Goal: Transaction & Acquisition: Purchase product/service

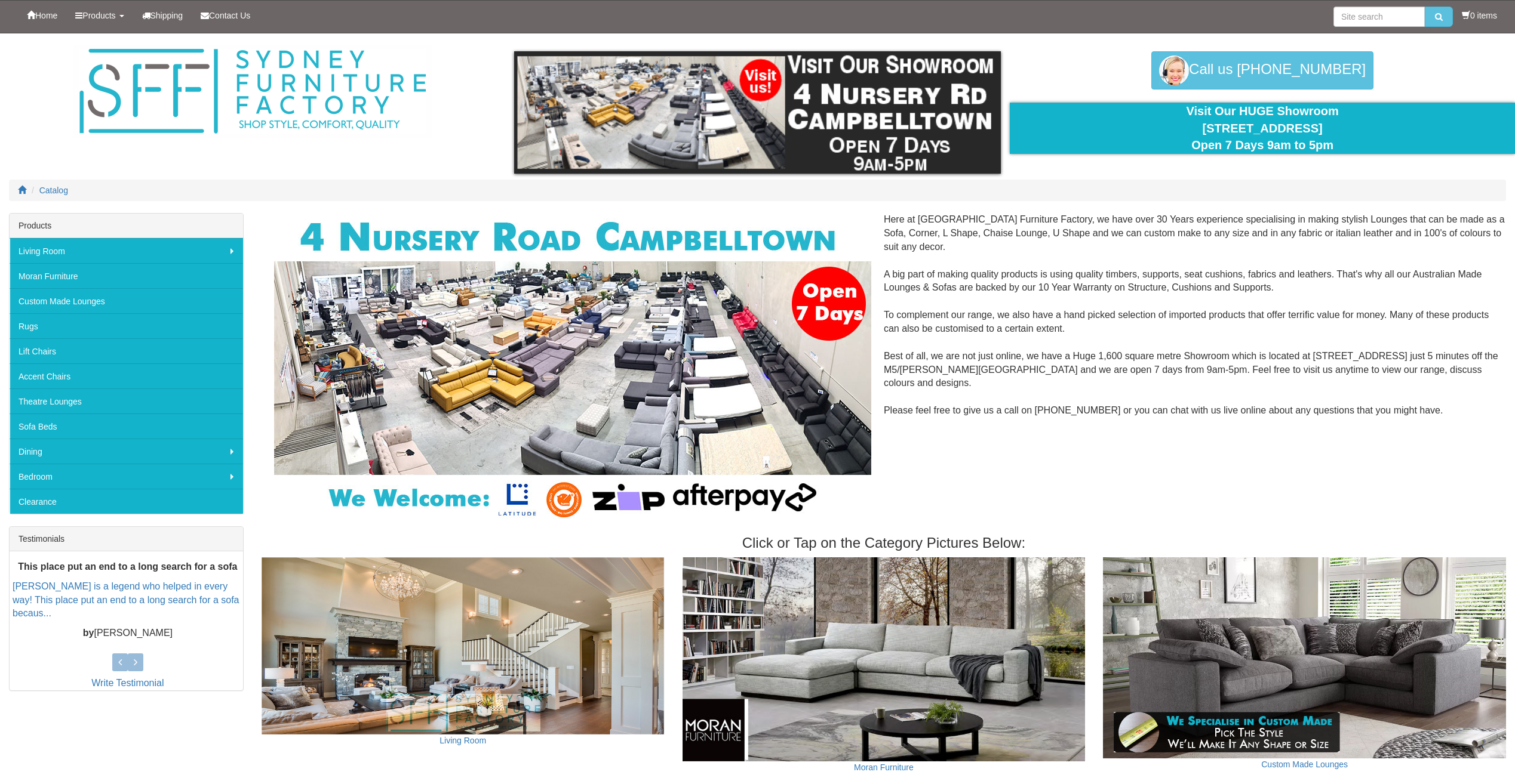
scroll to position [15, 0]
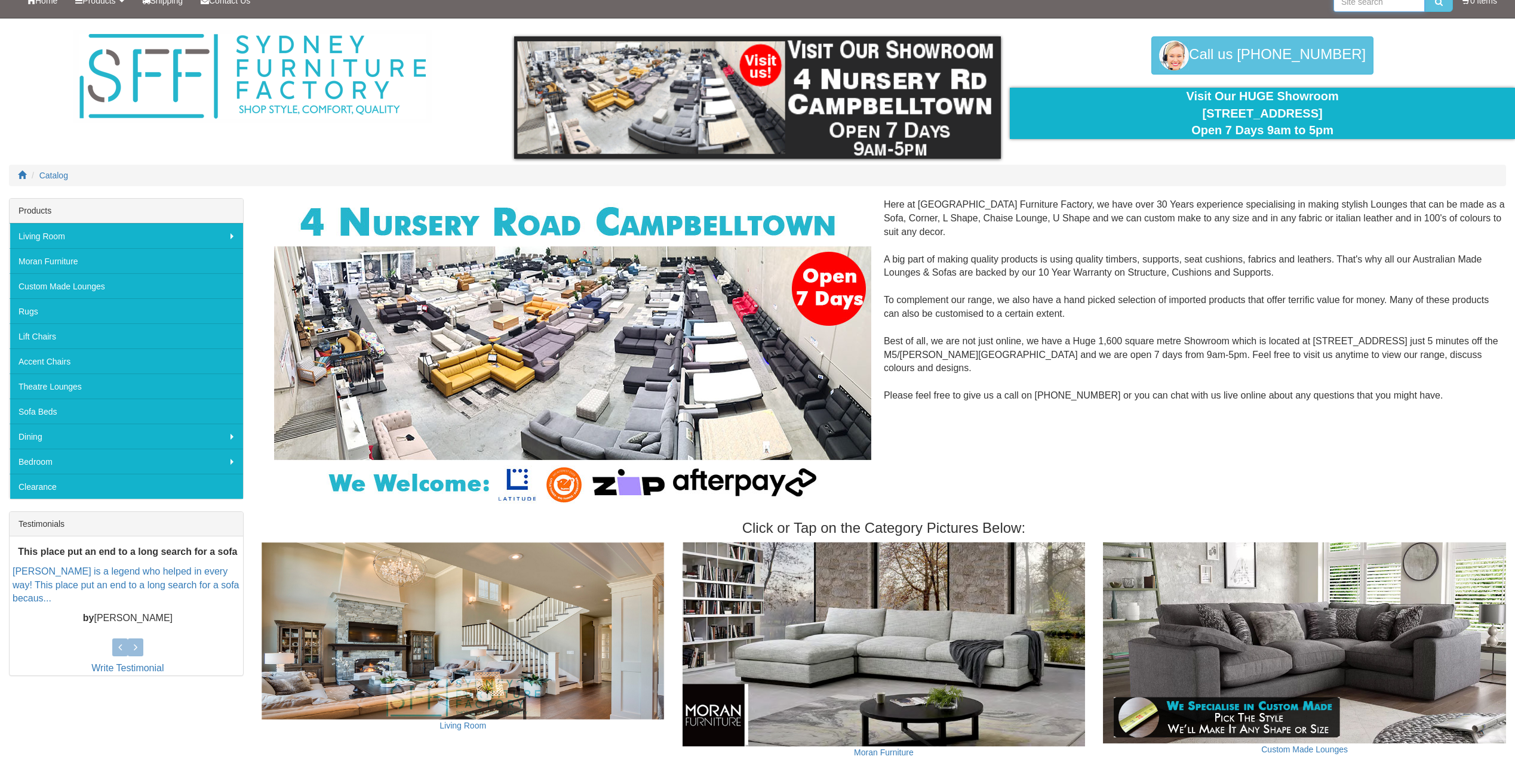
click at [1340, 10] on input "search" at bounding box center [1379, 1] width 92 height 20
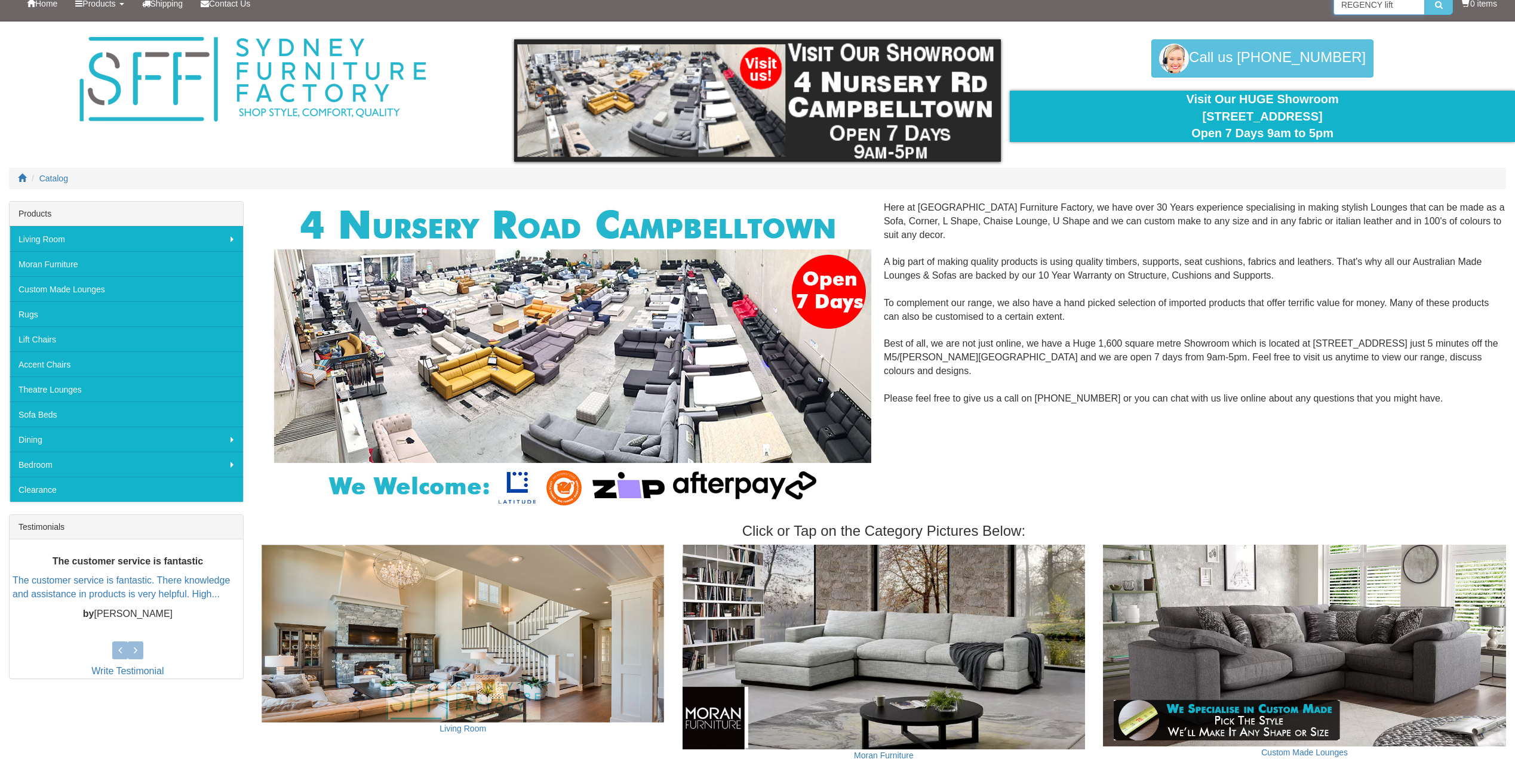
type input "REGENCY lift"
click at [1425, 0] on button "submit" at bounding box center [1439, 4] width 28 height 20
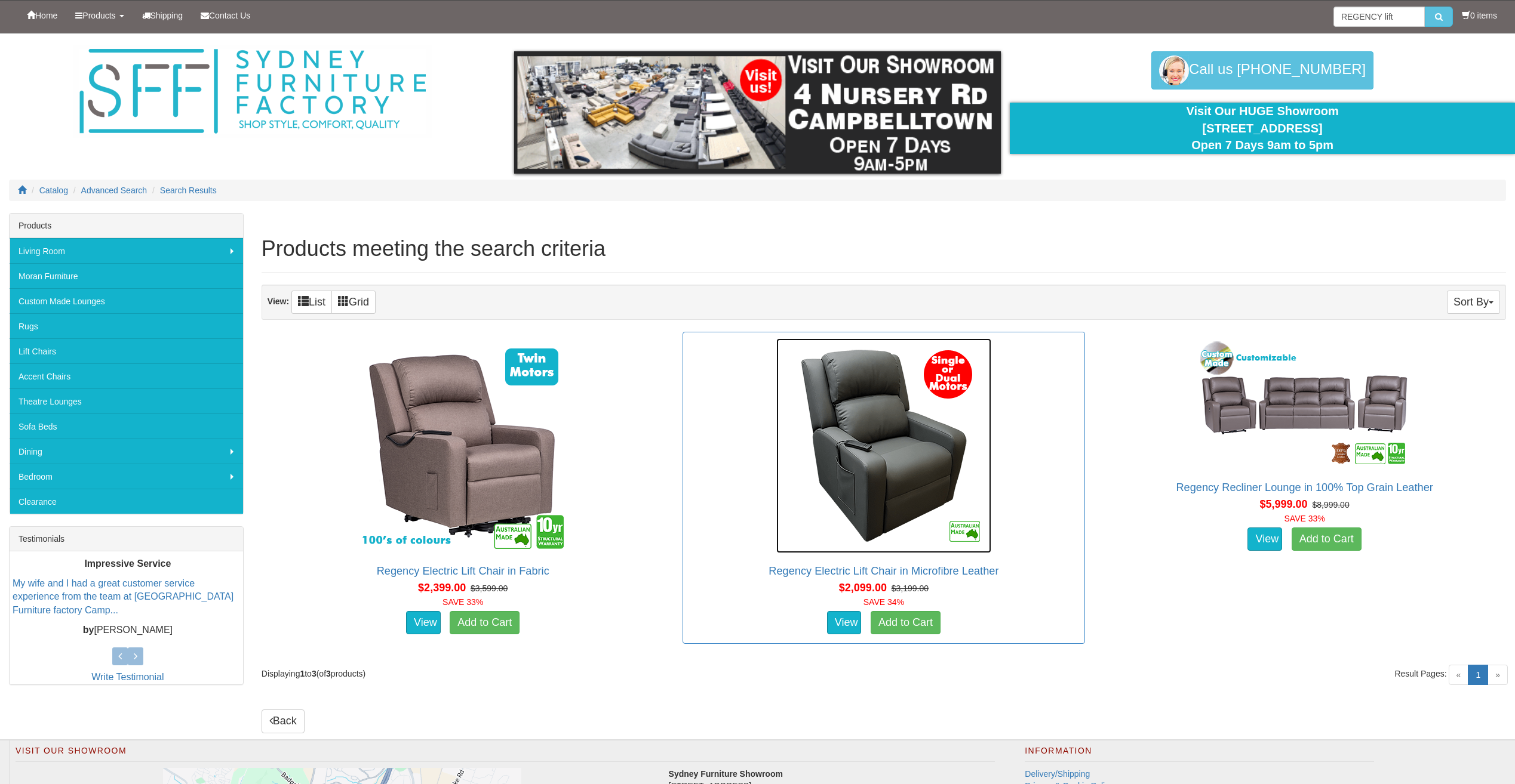
click at [862, 430] on img at bounding box center [883, 446] width 215 height 215
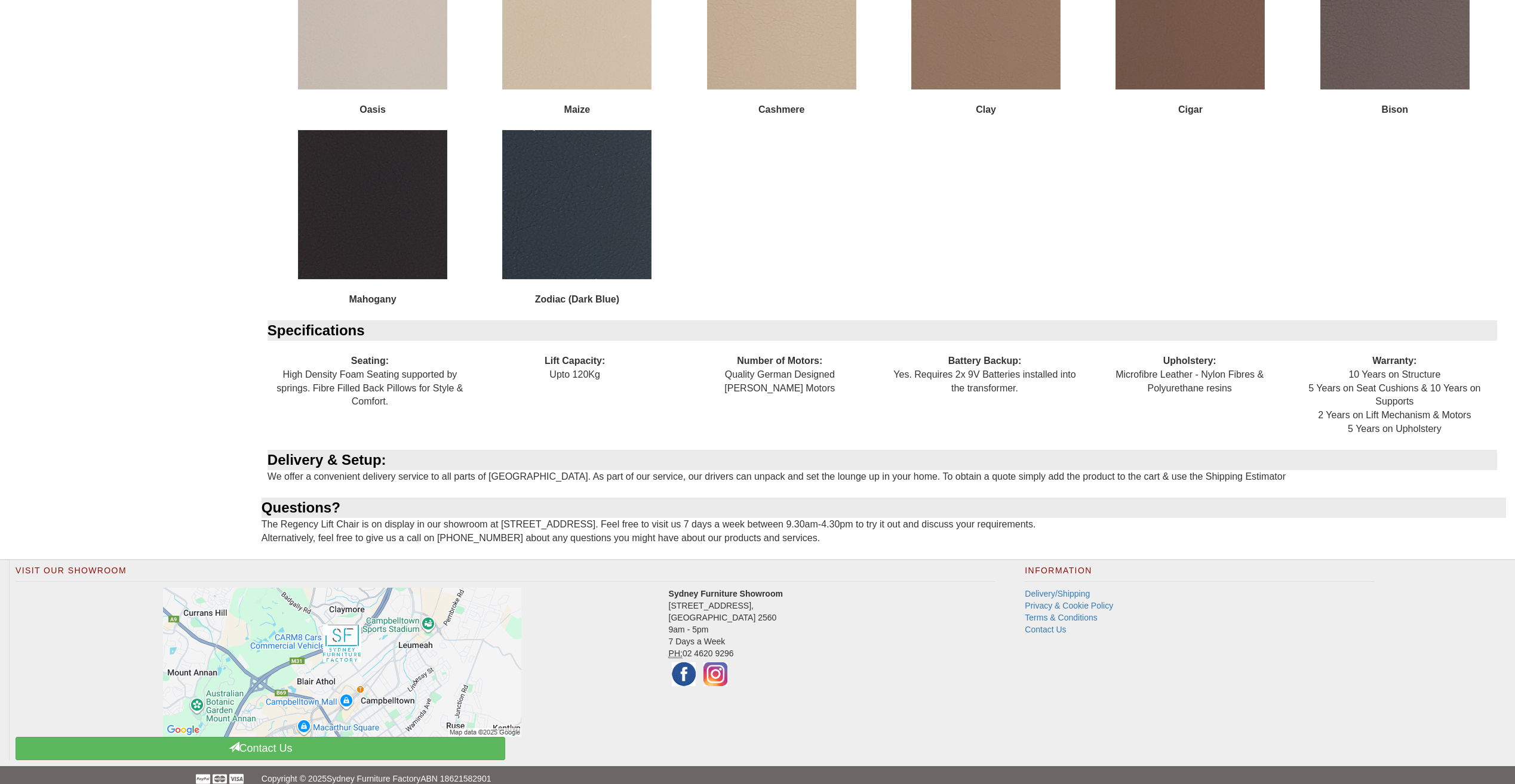
scroll to position [1615, 0]
